Goal: Download file/media

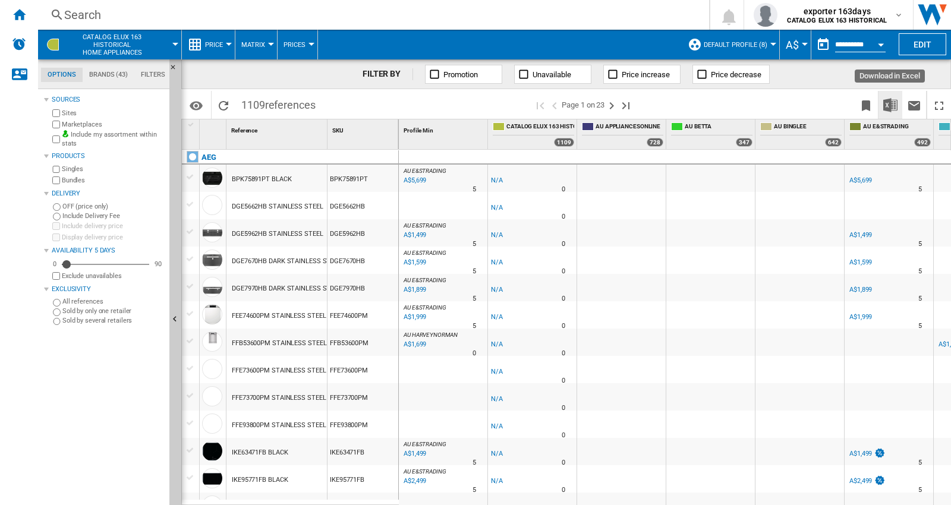
click at [884, 100] on img "Download in Excel" at bounding box center [890, 105] width 14 height 14
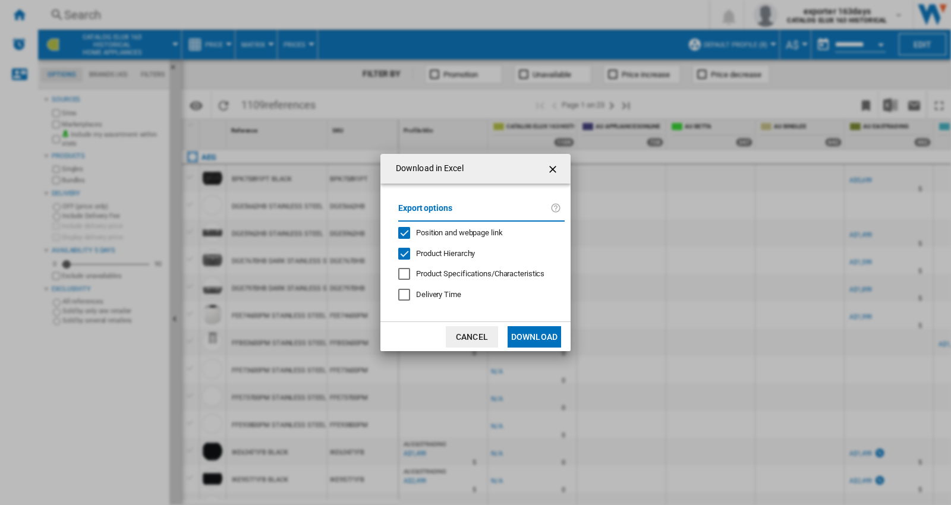
click at [456, 253] on span "Product Hierarchy" at bounding box center [445, 253] width 59 height 9
click at [462, 234] on span "Position and webpage link" at bounding box center [459, 232] width 87 height 9
click at [541, 339] on button "Download" at bounding box center [534, 336] width 53 height 21
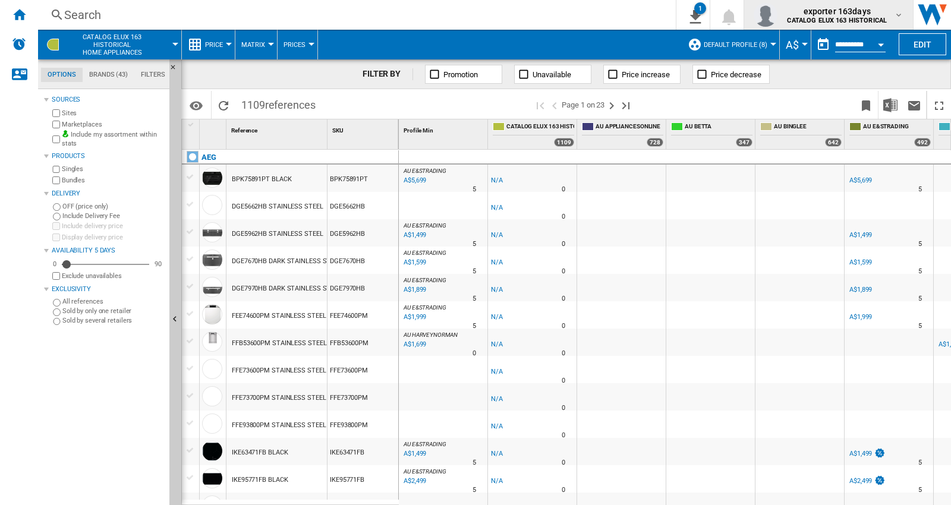
click at [830, 12] on span "exporter 163days" at bounding box center [837, 11] width 100 height 12
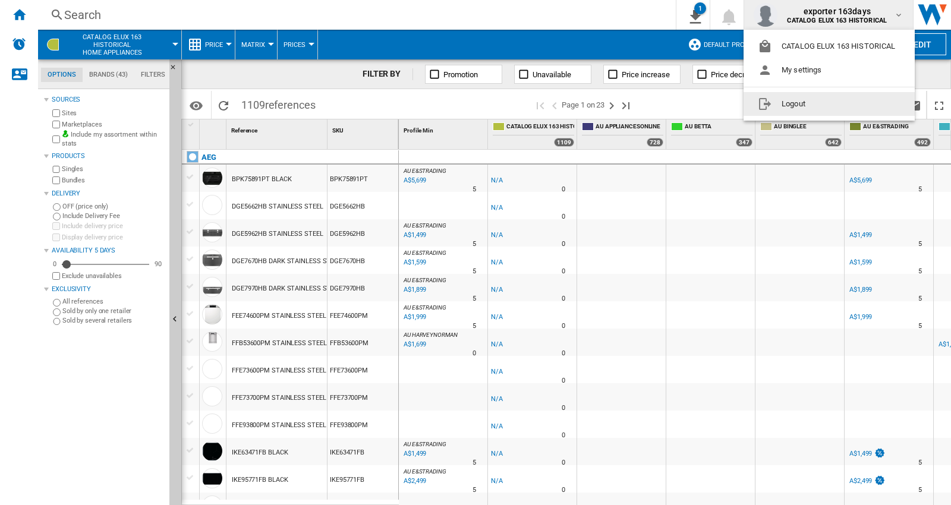
click at [812, 103] on button "Logout" at bounding box center [829, 104] width 171 height 24
